Goal: Task Accomplishment & Management: Manage account settings

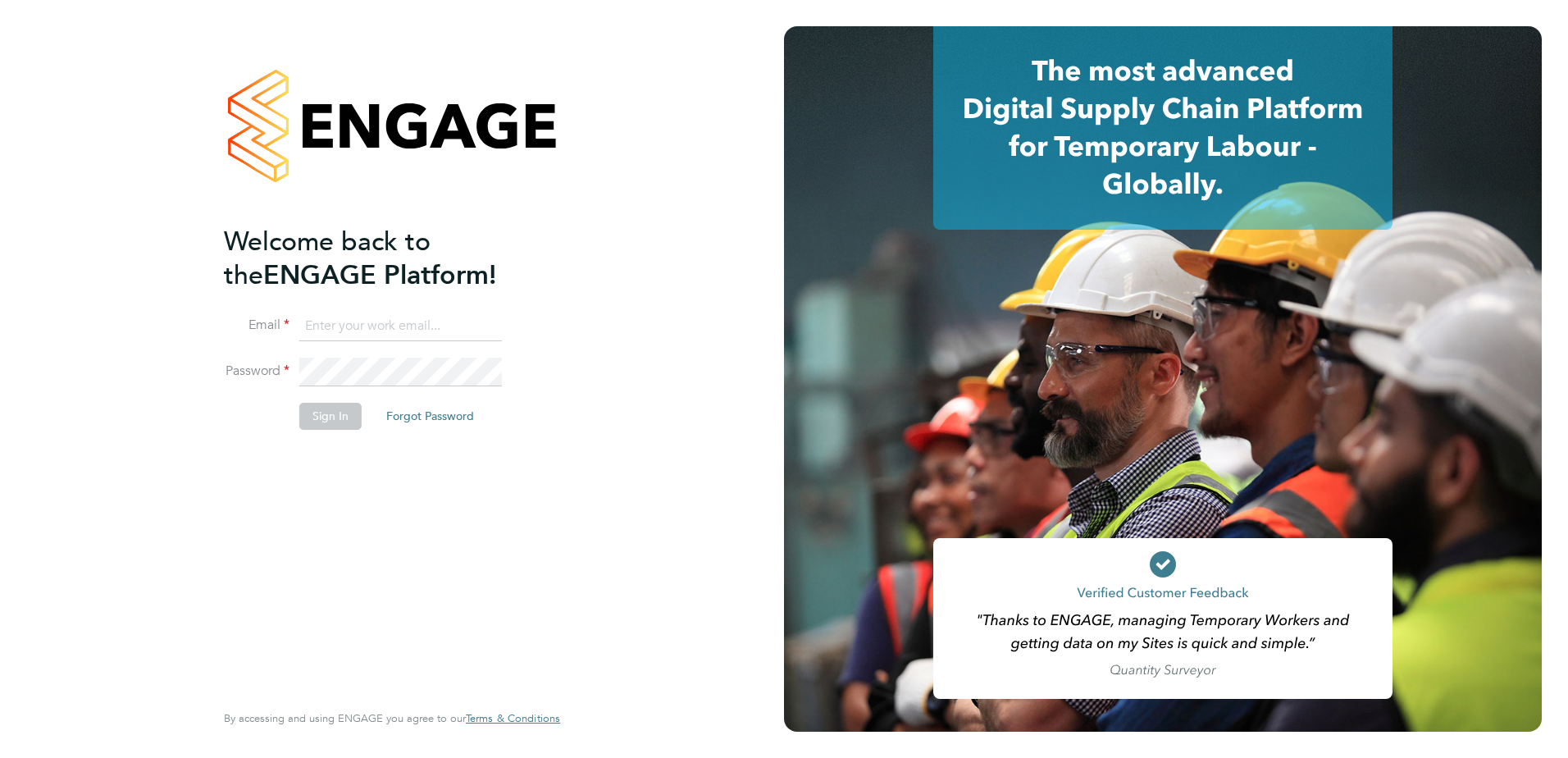
type input "[PERSON_NAME][EMAIL_ADDRESS][PERSON_NAME][DOMAIN_NAME]"
click at [309, 411] on button "Sign In" at bounding box center [331, 416] width 62 height 26
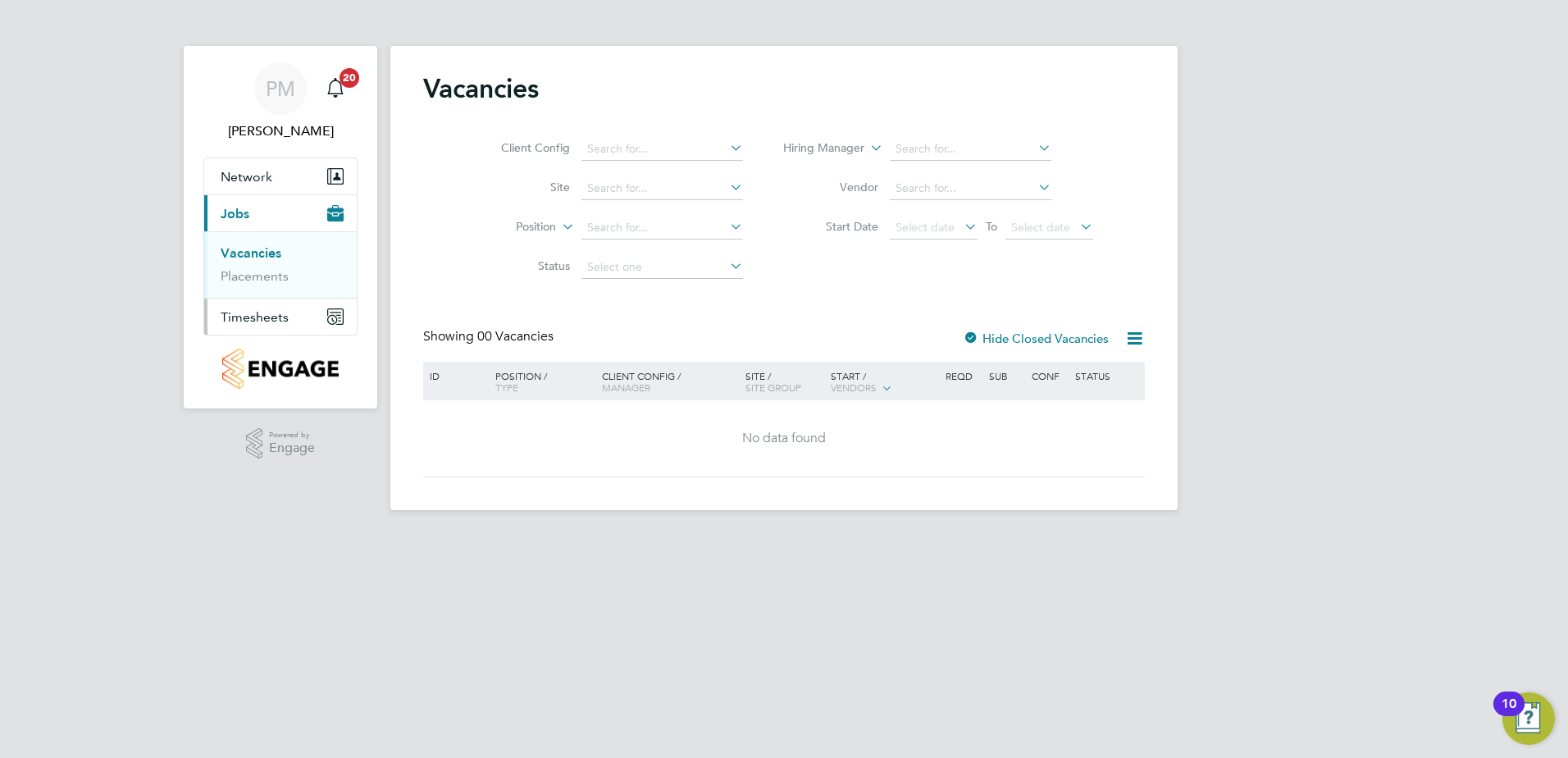
click at [252, 318] on span "Timesheets" at bounding box center [254, 317] width 68 height 16
click at [252, 286] on link "Timesheets" at bounding box center [254, 289] width 68 height 16
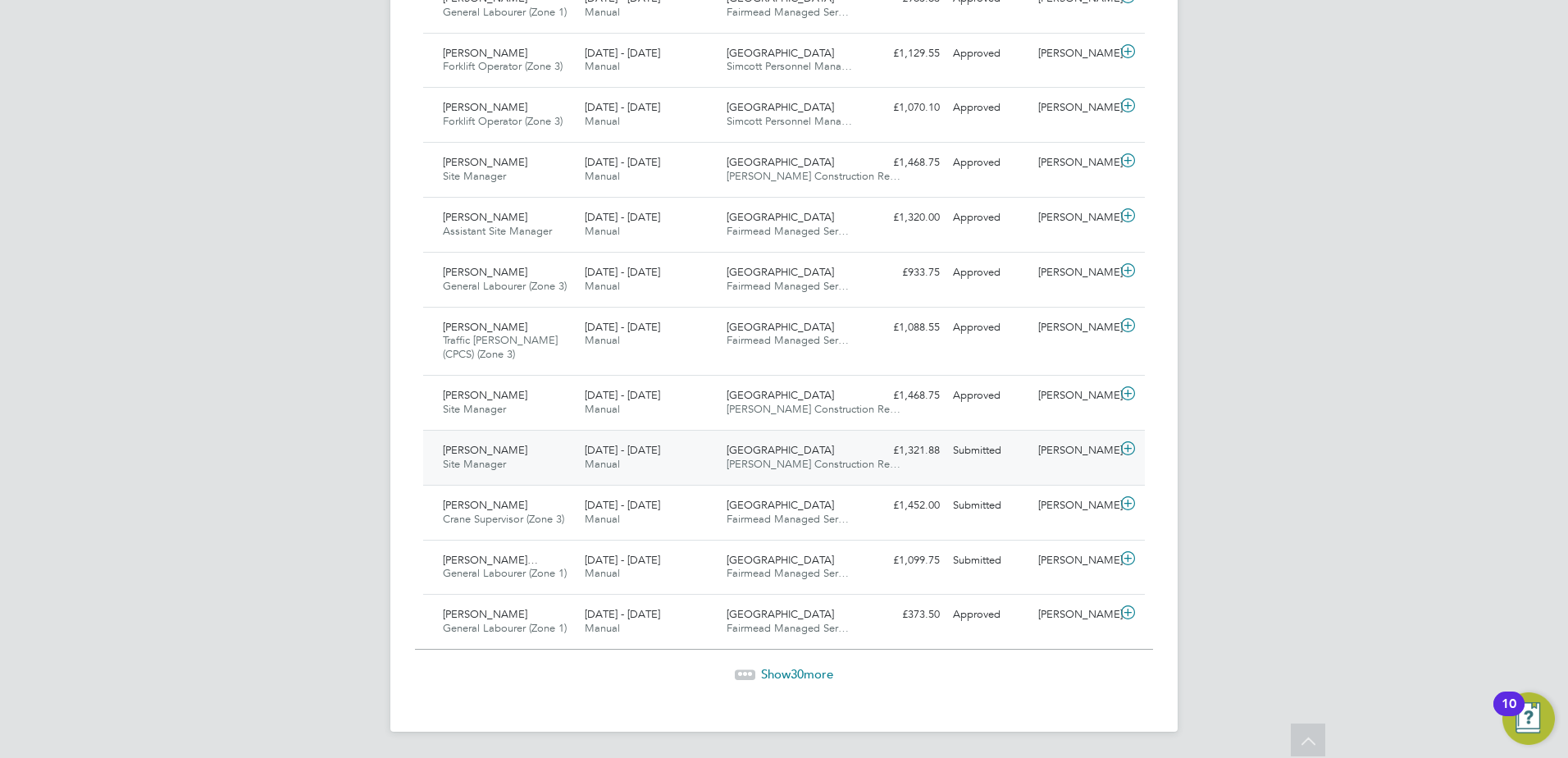
click at [493, 455] on span "Toni-Ann Aguiyi" at bounding box center [485, 450] width 85 height 14
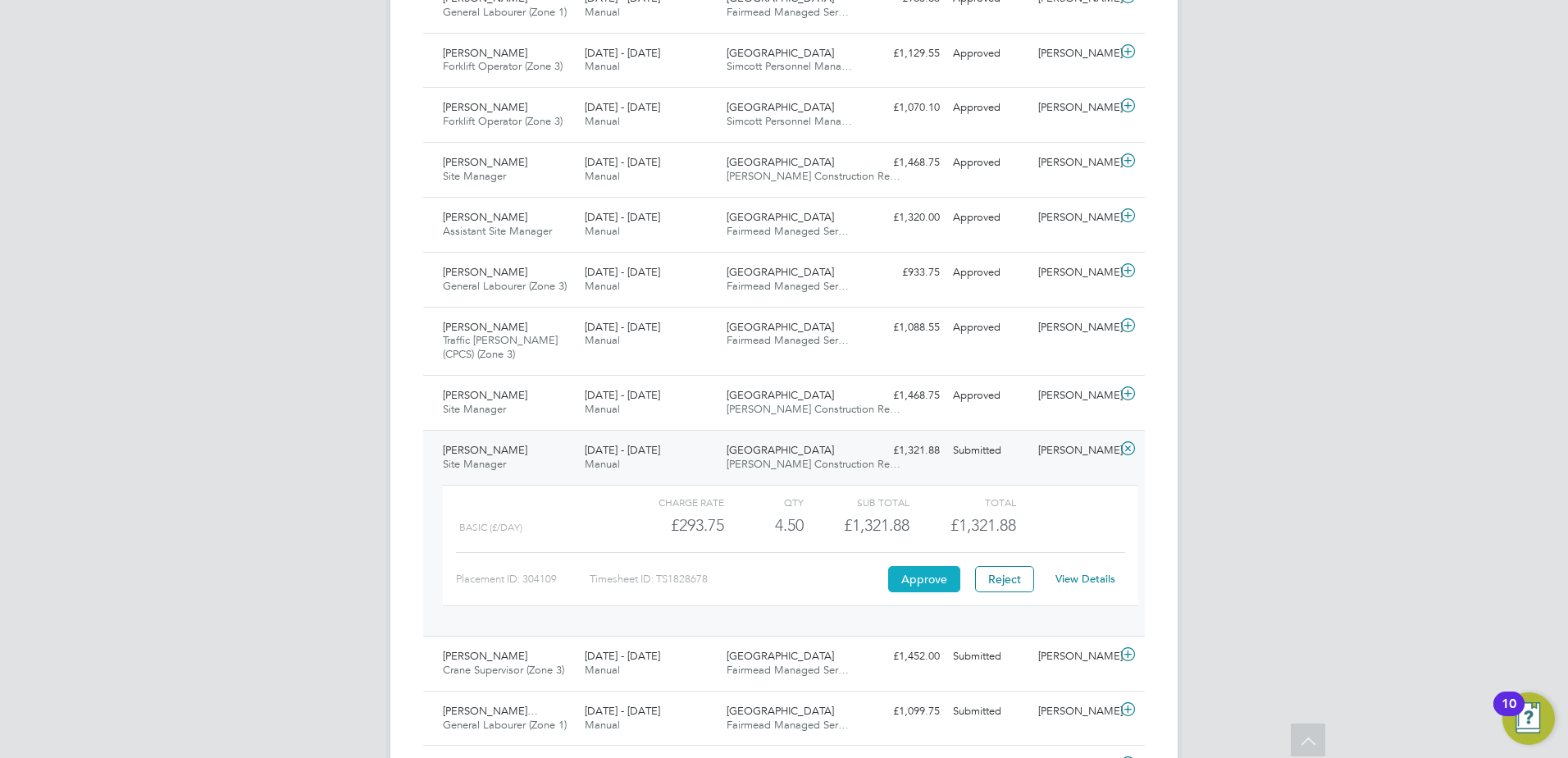
click at [918, 577] on button "Approve" at bounding box center [924, 579] width 72 height 26
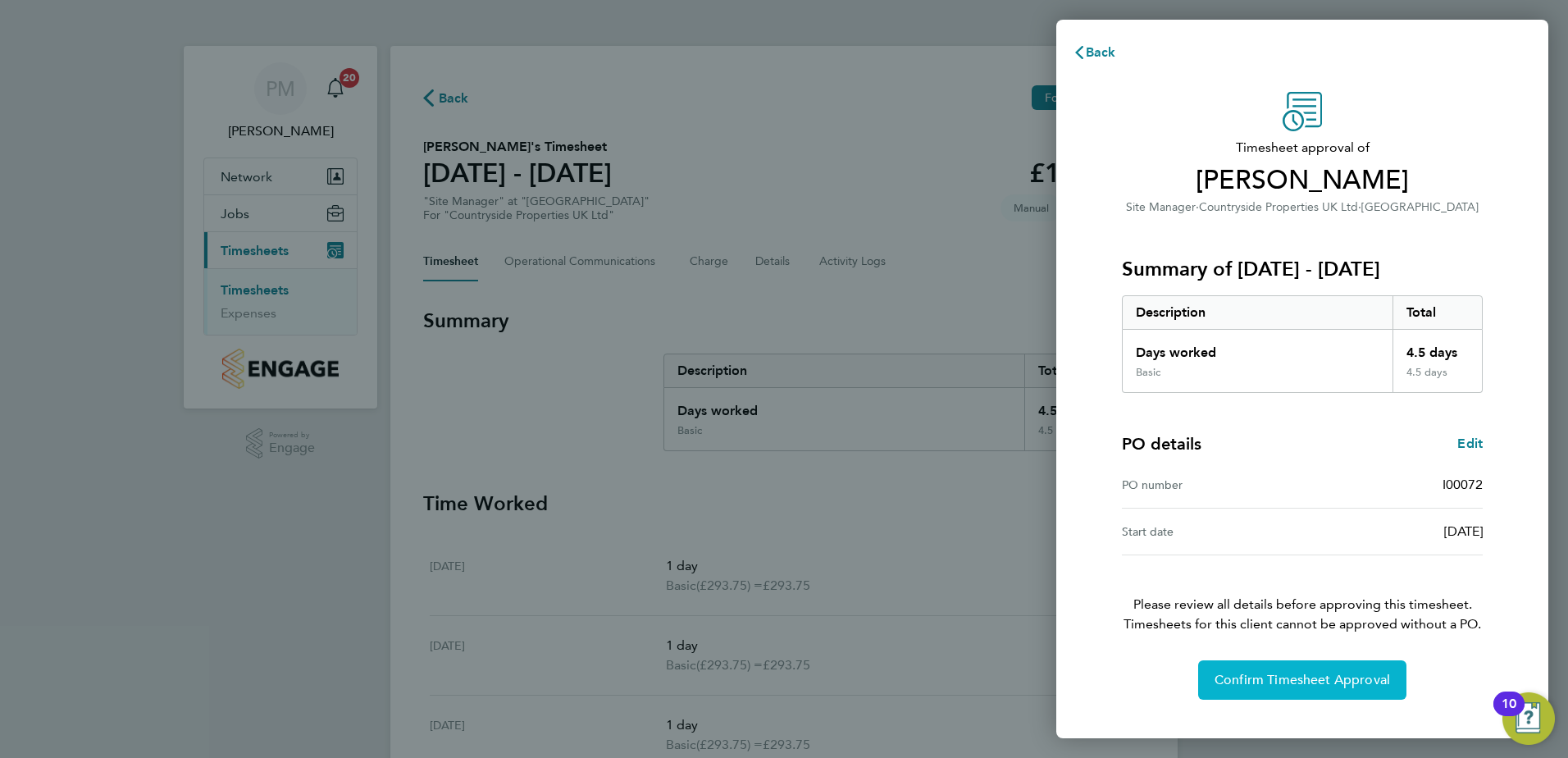
click at [1314, 673] on span "Confirm Timesheet Approval" at bounding box center [1302, 680] width 175 height 16
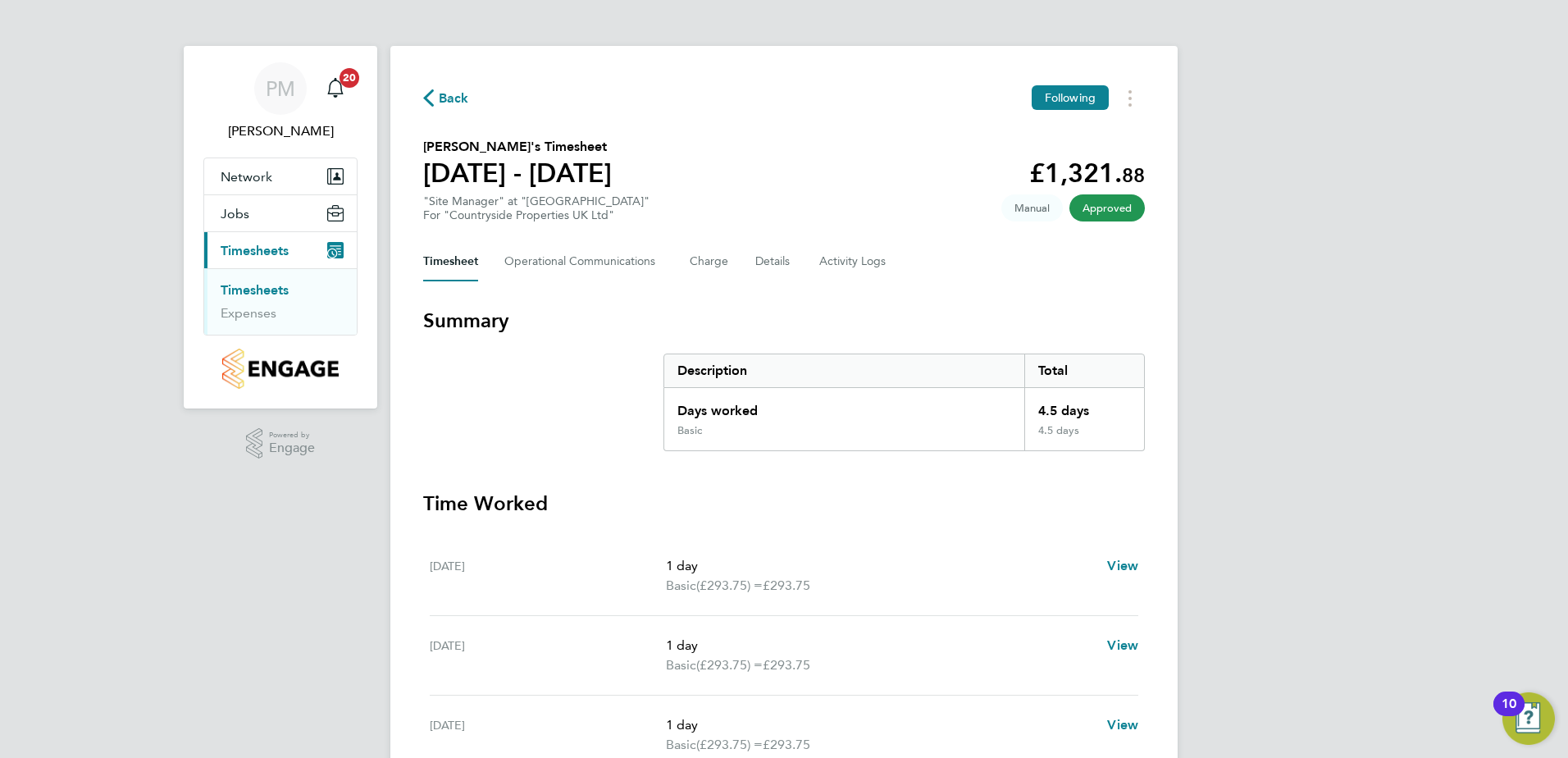
click at [236, 294] on link "Timesheets" at bounding box center [254, 289] width 68 height 16
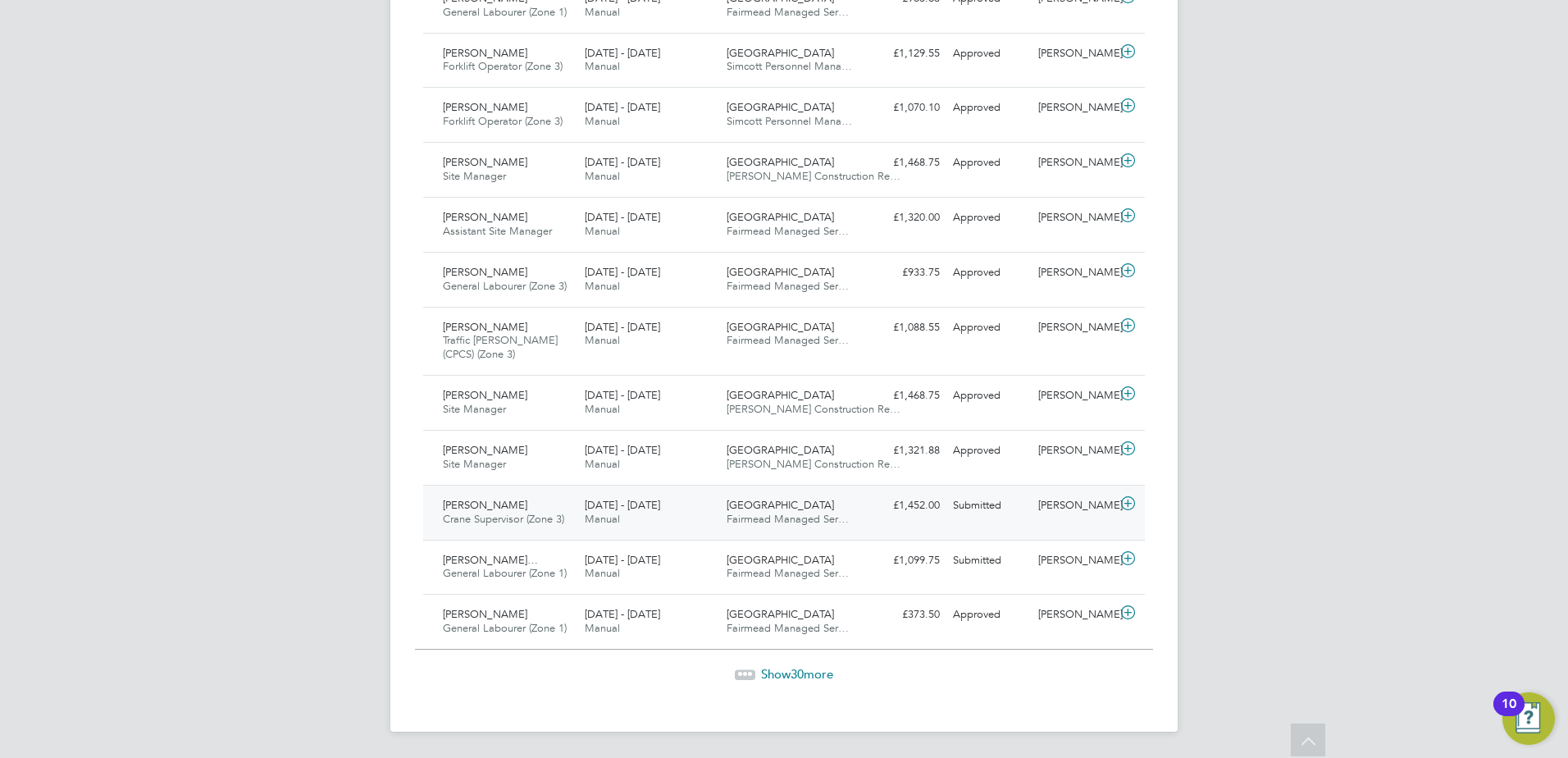
click at [466, 506] on span "[PERSON_NAME]" at bounding box center [485, 504] width 85 height 14
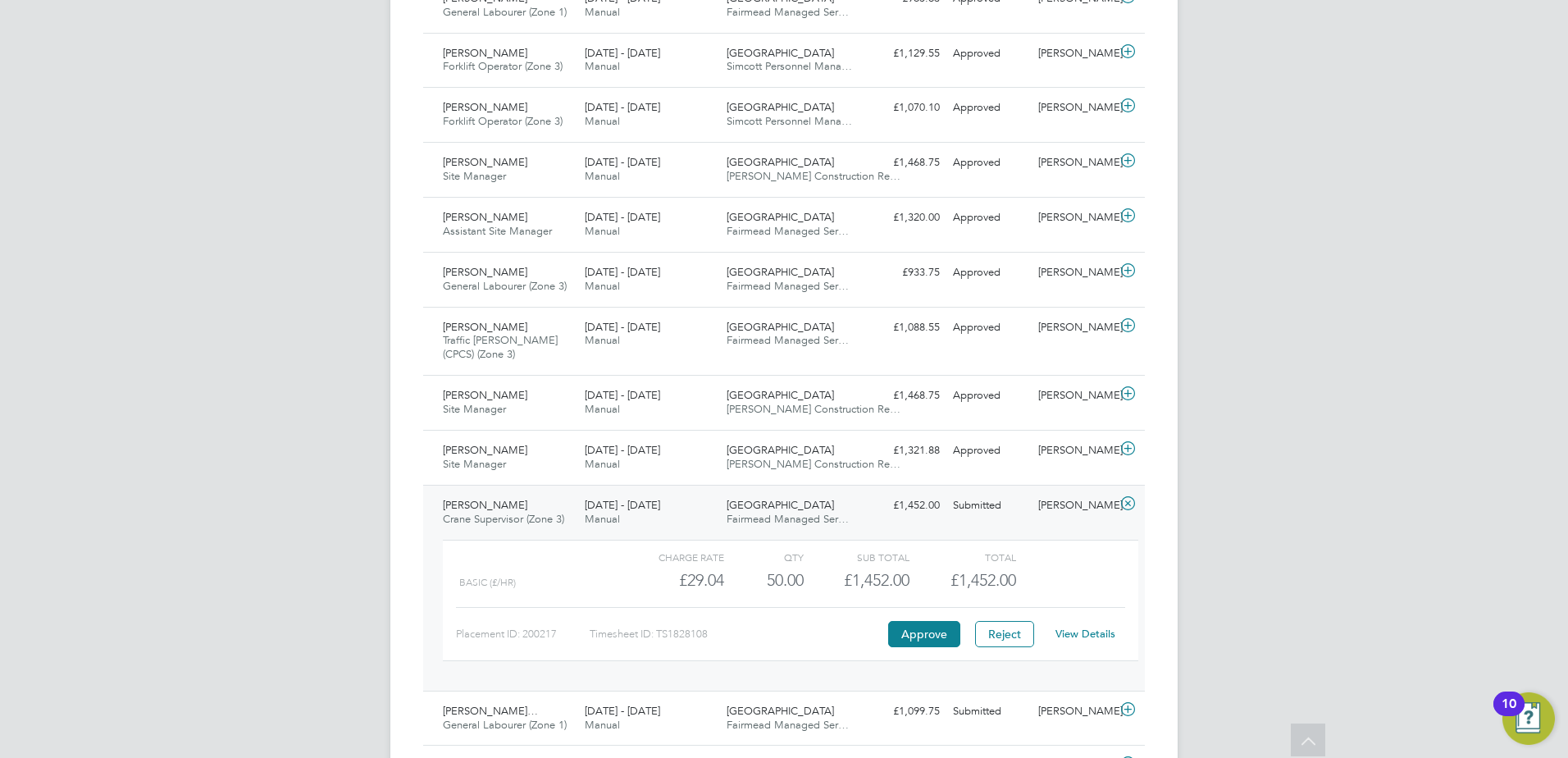
click at [1079, 631] on link "View Details" at bounding box center [1085, 633] width 60 height 14
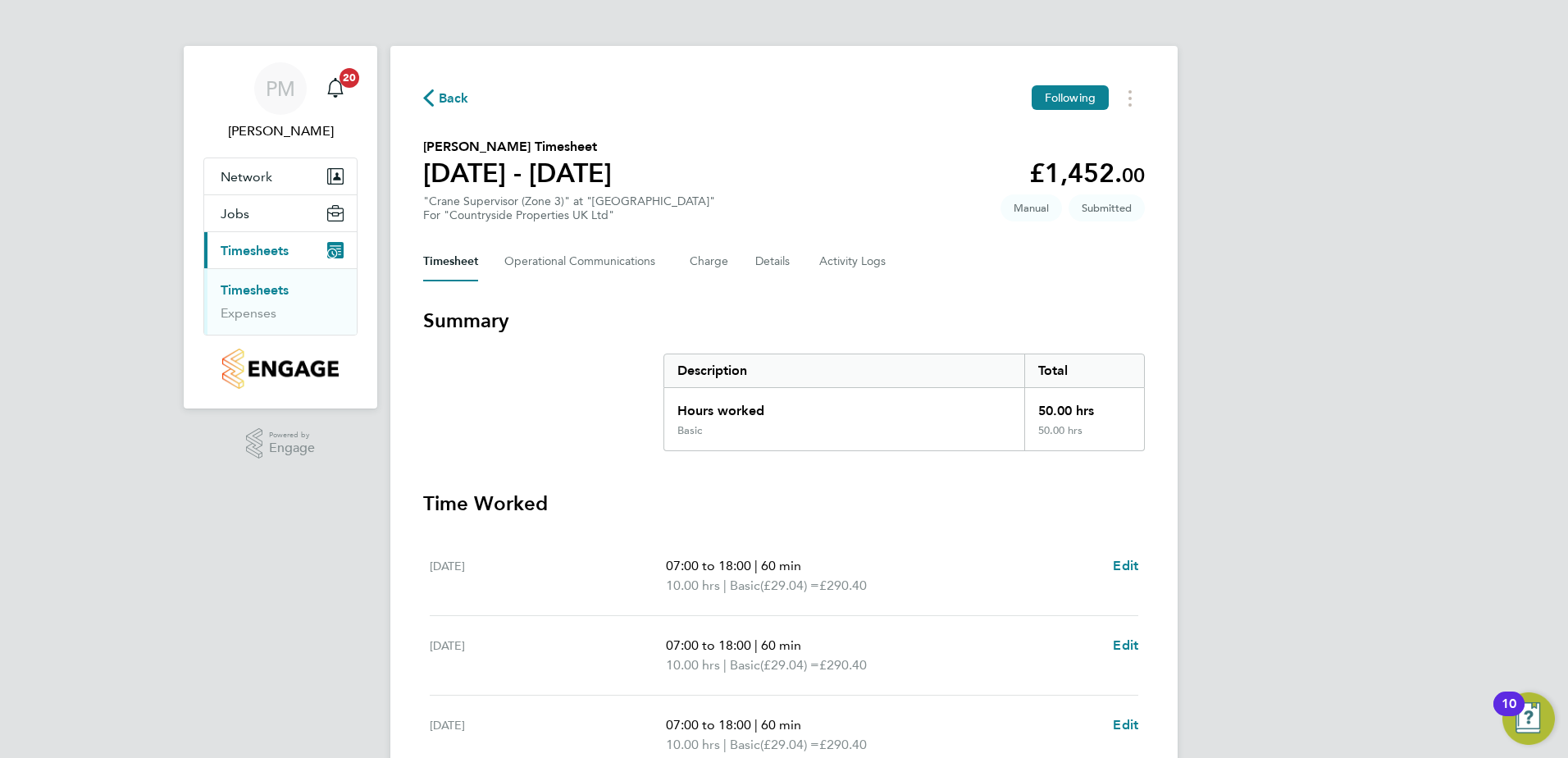
click at [246, 288] on link "Timesheets" at bounding box center [254, 289] width 68 height 16
